Goal: Task Accomplishment & Management: Use online tool/utility

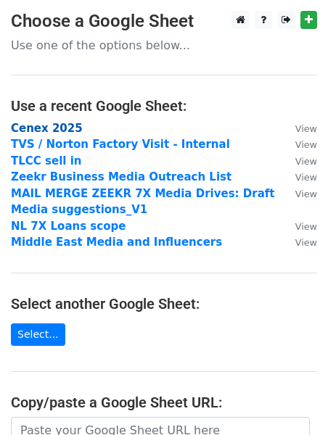
click at [60, 131] on strong "Cenex 2025" at bounding box center [47, 128] width 72 height 13
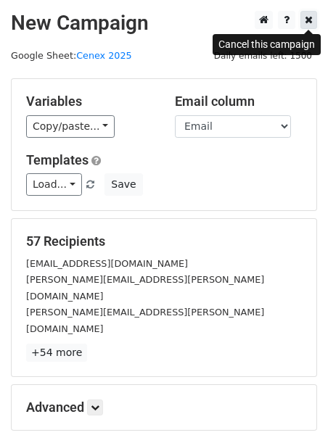
click at [306, 22] on icon at bounding box center [308, 19] width 8 height 10
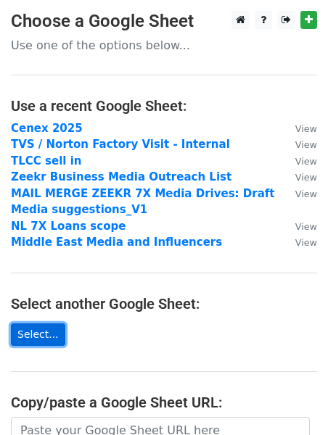
click at [23, 330] on link "Select..." at bounding box center [38, 334] width 54 height 22
click at [37, 325] on link "Select..." at bounding box center [38, 334] width 54 height 22
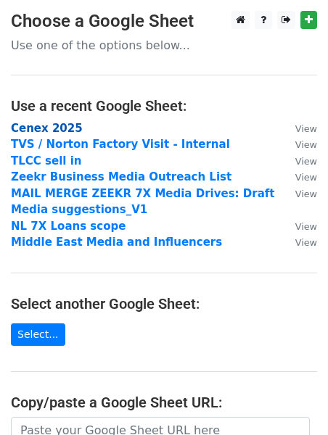
click at [50, 129] on strong "Cenex 2025" at bounding box center [47, 128] width 72 height 13
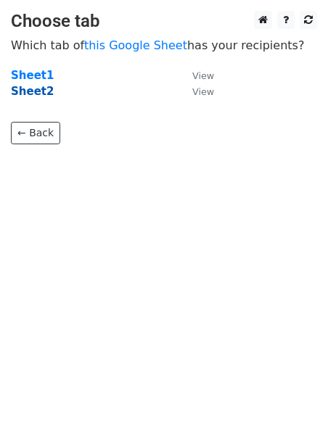
click at [30, 91] on strong "Sheet2" at bounding box center [32, 91] width 43 height 13
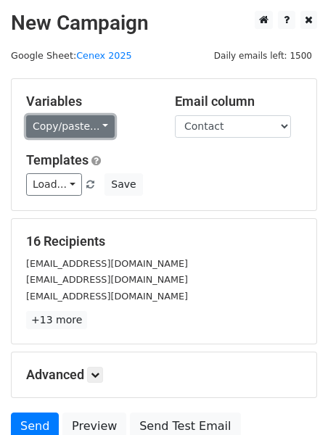
click at [57, 128] on link "Copy/paste..." at bounding box center [70, 126] width 88 height 22
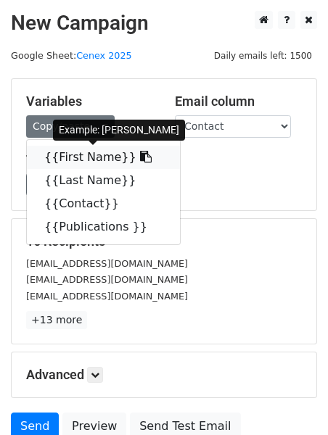
click at [72, 161] on link "{{First Name}}" at bounding box center [103, 157] width 153 height 23
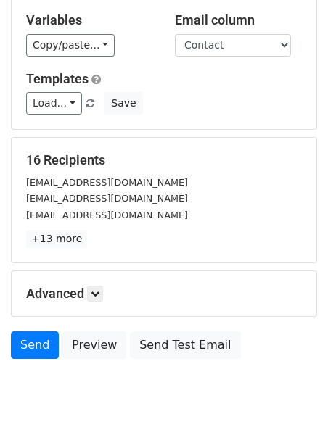
scroll to position [89, 0]
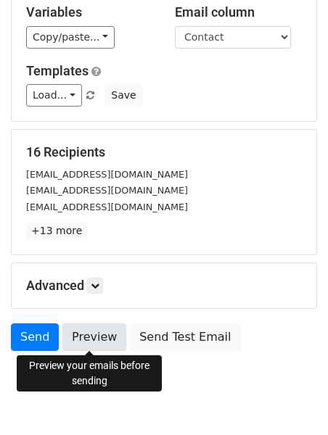
click at [80, 341] on link "Preview" at bounding box center [94, 337] width 64 height 28
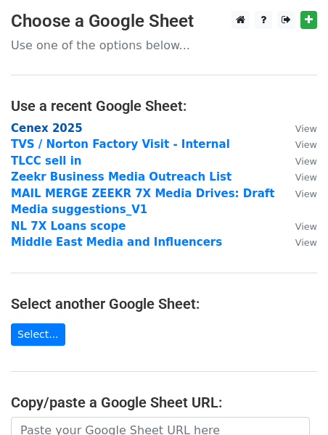
click at [19, 128] on strong "Cenex 2025" at bounding box center [47, 128] width 72 height 13
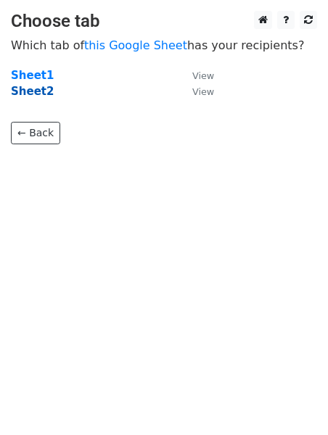
click at [32, 93] on strong "Sheet2" at bounding box center [32, 91] width 43 height 13
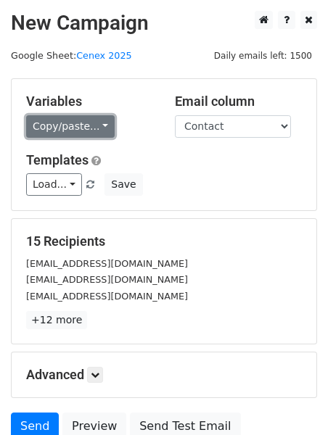
click at [101, 131] on link "Copy/paste..." at bounding box center [70, 126] width 88 height 22
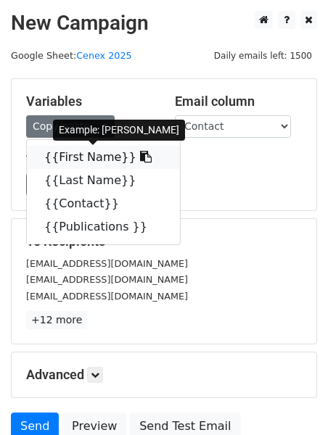
click at [71, 154] on link "{{First Name}}" at bounding box center [103, 157] width 153 height 23
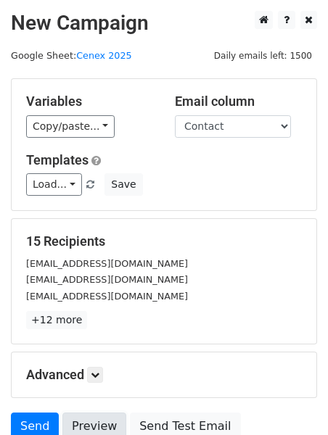
click at [91, 412] on link "Preview" at bounding box center [94, 426] width 64 height 28
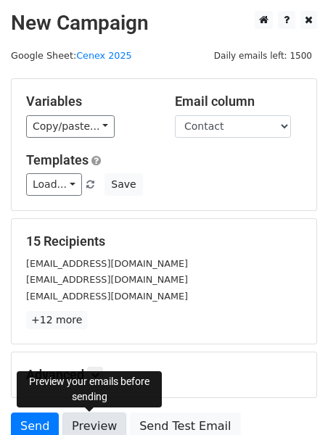
click at [84, 418] on link "Preview" at bounding box center [94, 426] width 64 height 28
click at [92, 418] on link "Preview" at bounding box center [94, 426] width 64 height 28
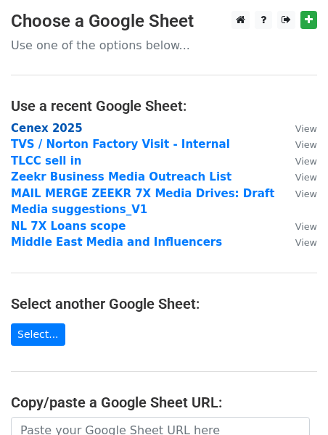
click at [45, 129] on strong "Cenex 2025" at bounding box center [47, 128] width 72 height 13
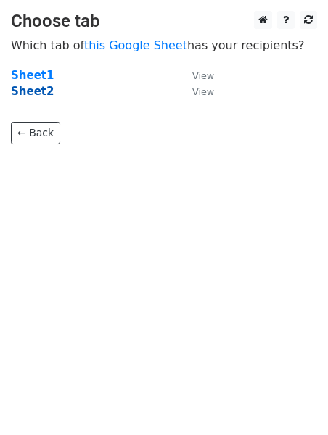
click at [38, 92] on strong "Sheet2" at bounding box center [32, 91] width 43 height 13
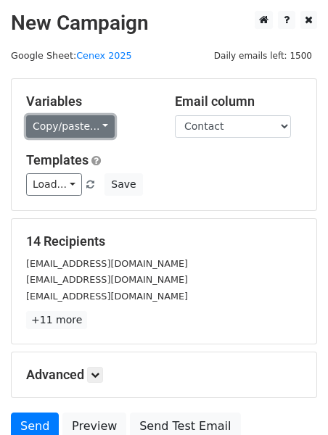
click at [95, 127] on link "Copy/paste..." at bounding box center [70, 126] width 88 height 22
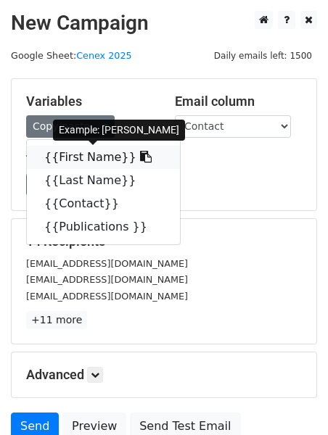
click at [88, 163] on link "{{First Name}}" at bounding box center [103, 157] width 153 height 23
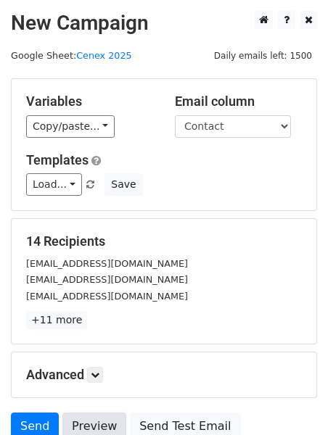
click at [79, 412] on link "Preview" at bounding box center [94, 426] width 64 height 28
